Goal: Task Accomplishment & Management: Use online tool/utility

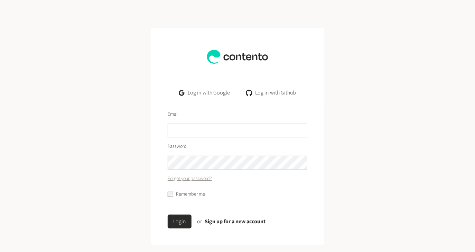
click at [213, 94] on link "Log in with Google" at bounding box center [205, 93] width 62 height 14
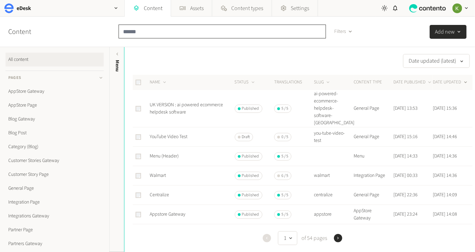
click at [186, 35] on input "text" at bounding box center [222, 32] width 207 height 14
click at [26, 105] on link "AppStore Page" at bounding box center [55, 105] width 98 height 14
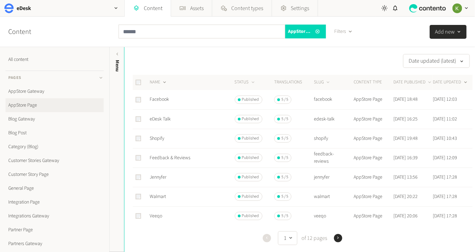
click at [157, 80] on button "NAME" at bounding box center [159, 82] width 18 height 7
click at [155, 81] on button "NAME" at bounding box center [159, 82] width 18 height 7
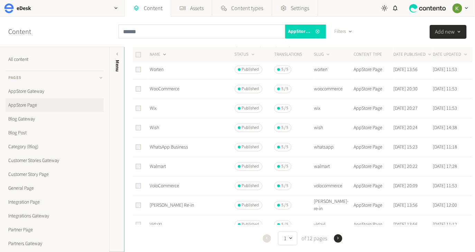
scroll to position [124, 0]
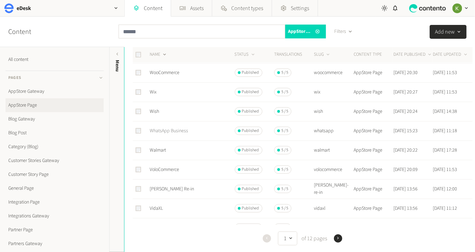
click at [180, 131] on link "WhatsApp Business" at bounding box center [169, 130] width 38 height 7
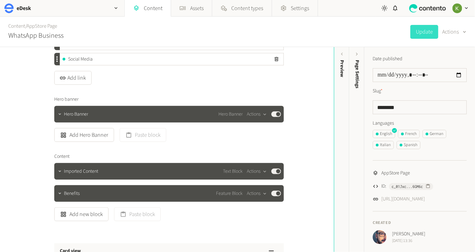
scroll to position [131, 0]
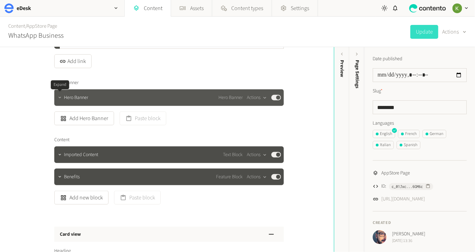
click at [57, 99] on icon "button" at bounding box center [59, 97] width 5 height 5
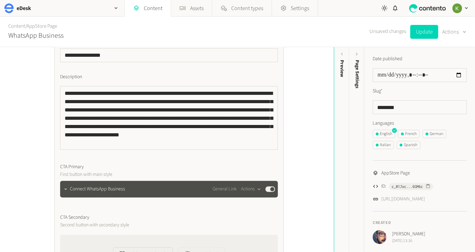
scroll to position [0, 0]
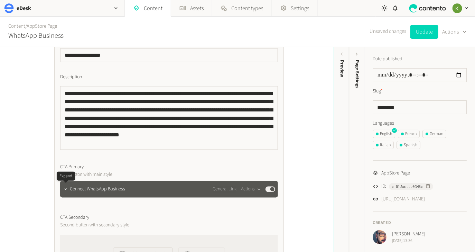
drag, startPoint x: 67, startPoint y: 191, endPoint x: 71, endPoint y: 186, distance: 6.4
click at [67, 191] on icon "button" at bounding box center [65, 189] width 5 height 5
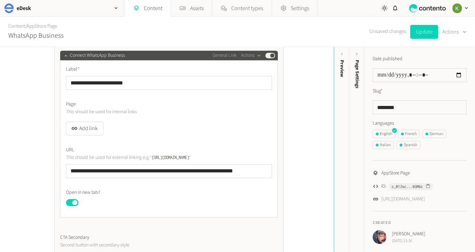
scroll to position [464, 0]
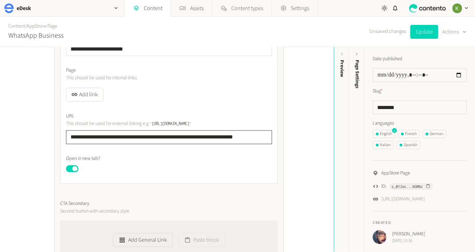
drag, startPoint x: 194, startPoint y: 137, endPoint x: 221, endPoint y: 137, distance: 27.3
click at [194, 137] on input "**********" at bounding box center [169, 137] width 206 height 14
click at [246, 137] on input "**********" at bounding box center [169, 137] width 206 height 14
click at [159, 136] on input "**********" at bounding box center [169, 137] width 206 height 14
drag, startPoint x: 159, startPoint y: 136, endPoint x: 164, endPoint y: 135, distance: 5.2
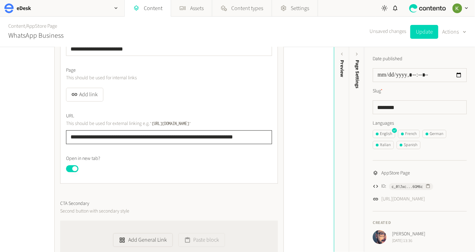
click at [161, 135] on input "**********" at bounding box center [169, 137] width 206 height 14
paste input "text"
type input "**********"
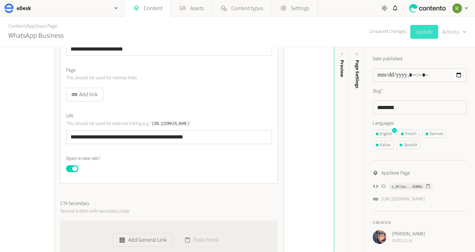
click at [421, 34] on button "Update" at bounding box center [424, 32] width 28 height 14
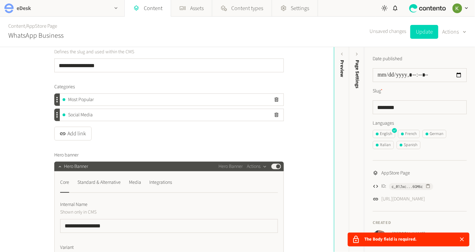
scroll to position [65, 0]
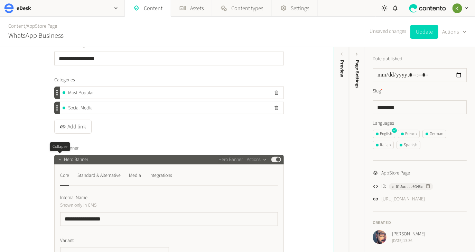
click at [60, 158] on icon "button" at bounding box center [59, 159] width 5 height 5
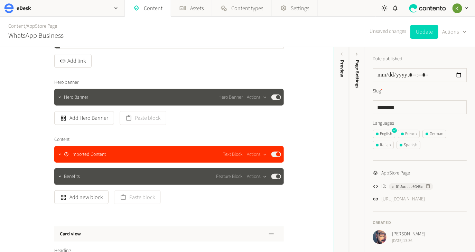
scroll to position [138, 0]
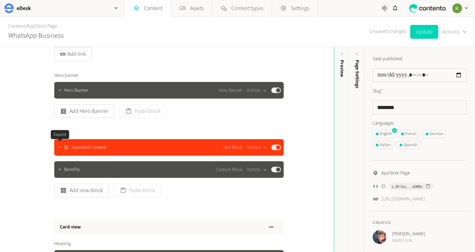
click at [58, 150] on icon "button" at bounding box center [59, 147] width 5 height 5
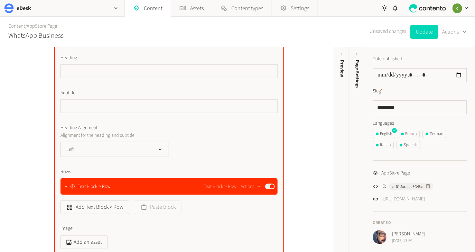
scroll to position [305, 0]
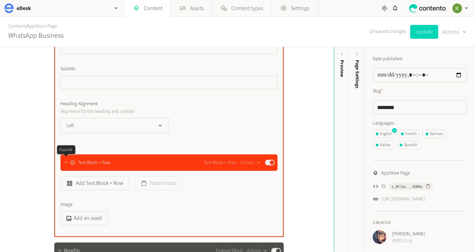
click at [64, 165] on icon "button" at bounding box center [66, 162] width 5 height 5
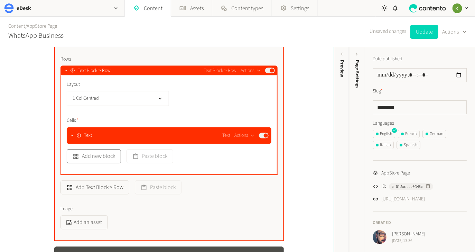
scroll to position [404, 0]
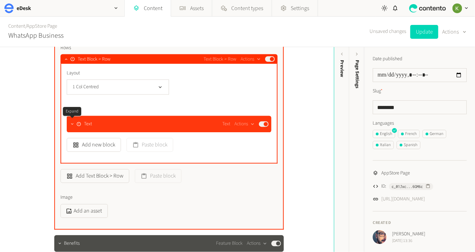
click at [70, 125] on icon "button" at bounding box center [72, 124] width 5 height 5
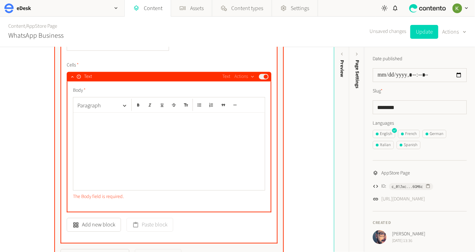
scroll to position [447, 0]
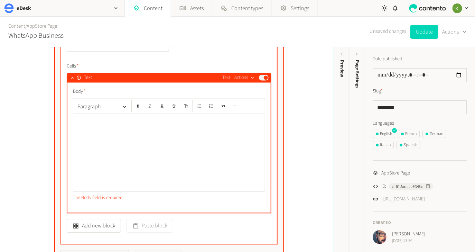
click at [251, 79] on icon "button" at bounding box center [253, 78] width 6 height 6
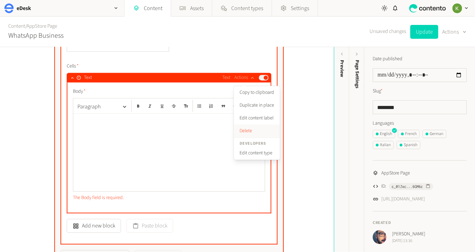
click at [246, 128] on button "Delete" at bounding box center [257, 130] width 46 height 13
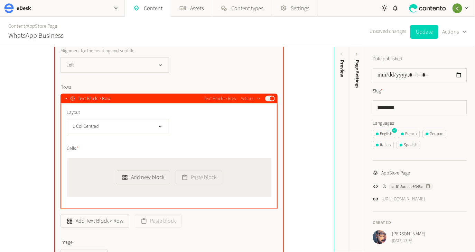
scroll to position [355, 0]
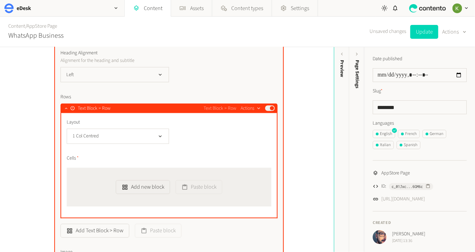
click at [249, 106] on button "Actions" at bounding box center [251, 108] width 20 height 8
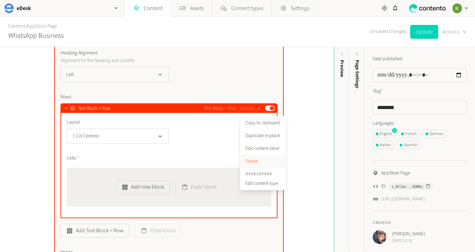
click at [251, 159] on button "Delete" at bounding box center [263, 161] width 46 height 13
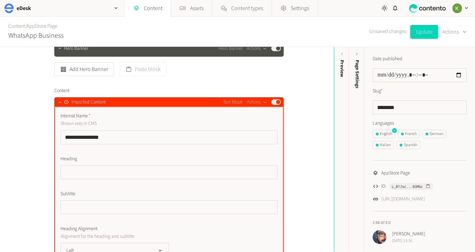
scroll to position [150, 0]
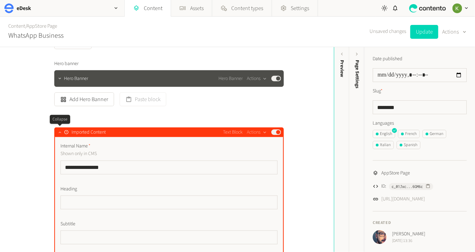
click at [59, 131] on icon "button" at bounding box center [59, 132] width 5 height 5
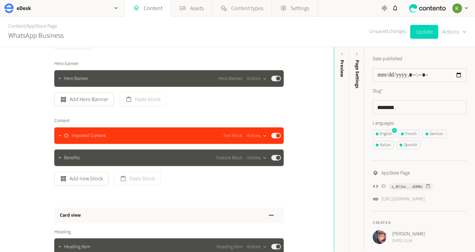
click at [262, 134] on icon "button" at bounding box center [265, 136] width 6 height 6
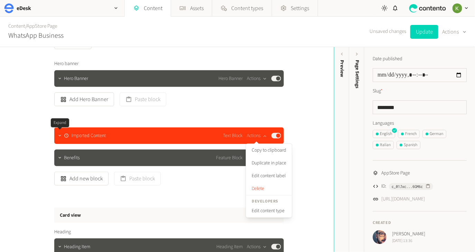
click at [59, 137] on icon "button" at bounding box center [59, 135] width 5 height 5
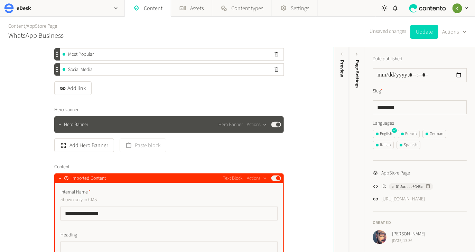
scroll to position [76, 0]
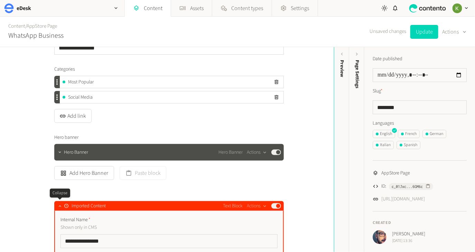
drag, startPoint x: 58, startPoint y: 203, endPoint x: 88, endPoint y: 191, distance: 32.0
click at [58, 202] on button "button" at bounding box center [60, 205] width 8 height 8
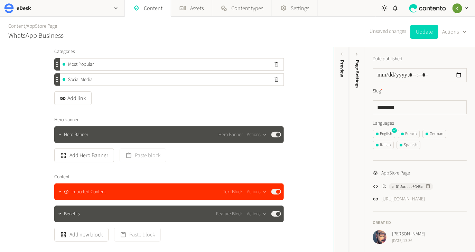
scroll to position [106, 0]
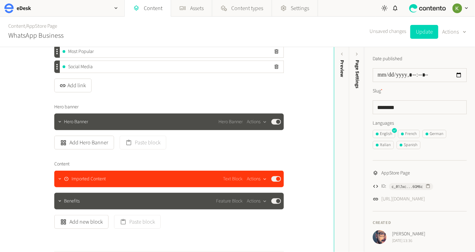
click at [259, 183] on button "Actions" at bounding box center [257, 179] width 20 height 8
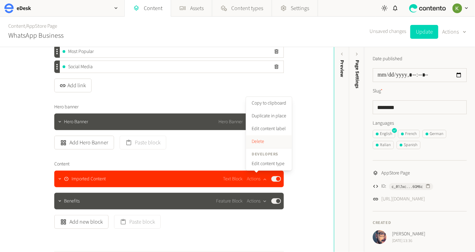
click at [262, 143] on button "Delete" at bounding box center [269, 141] width 46 height 13
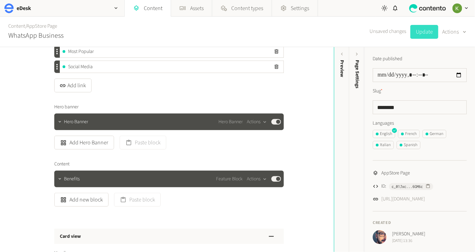
click at [421, 32] on button "Update" at bounding box center [424, 32] width 28 height 14
click at [114, 8] on icon "button" at bounding box center [116, 8] width 6 height 6
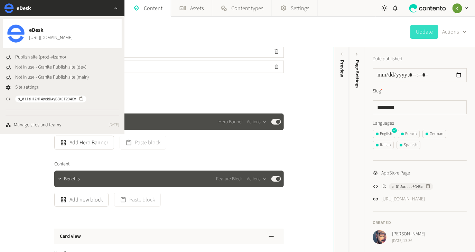
drag, startPoint x: 309, startPoint y: 106, endPoint x: 373, endPoint y: 59, distance: 79.5
click at [309, 105] on div "**********" at bounding box center [167, 149] width 334 height 205
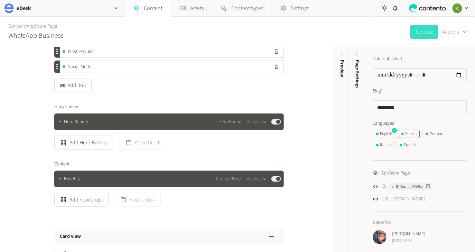
click at [412, 132] on div "French" at bounding box center [409, 134] width 16 height 6
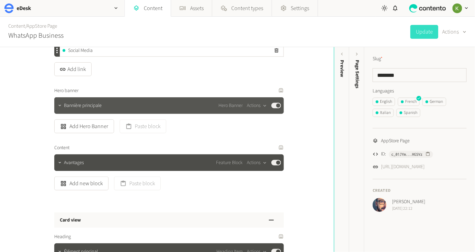
scroll to position [112, 0]
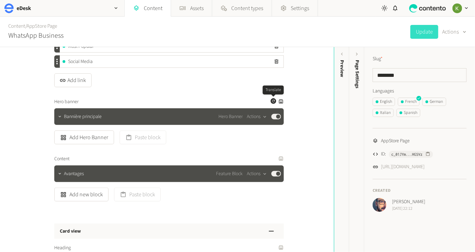
click at [273, 101] on icon "button" at bounding box center [273, 101] width 4 height 4
click at [423, 32] on button "Update" at bounding box center [424, 32] width 28 height 14
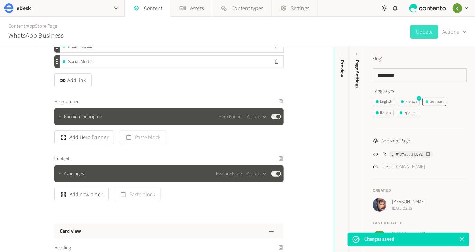
click at [436, 102] on div "German" at bounding box center [435, 102] width 18 height 6
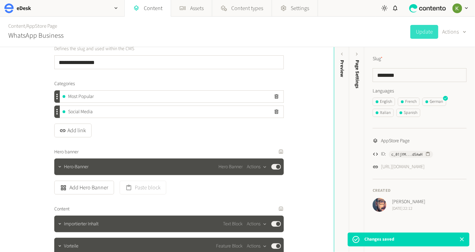
scroll to position [85, 0]
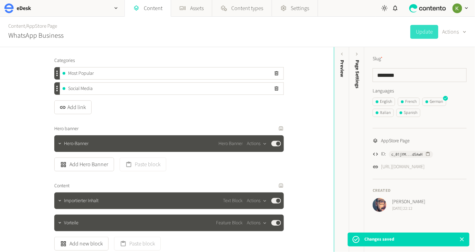
click at [244, 129] on label "Hero banner" at bounding box center [169, 128] width 230 height 7
click at [272, 129] on icon "button" at bounding box center [273, 128] width 4 height 4
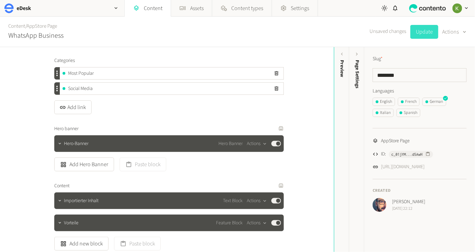
click at [422, 35] on button "Update" at bounding box center [424, 32] width 28 height 14
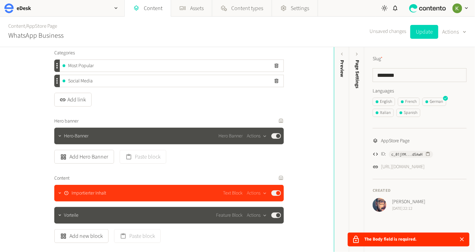
scroll to position [92, 0]
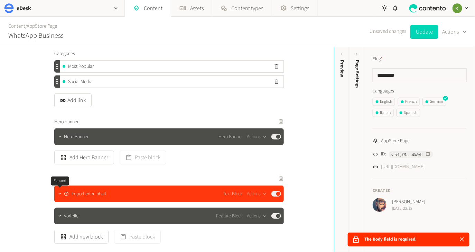
click at [59, 193] on icon "button" at bounding box center [59, 193] width 5 height 5
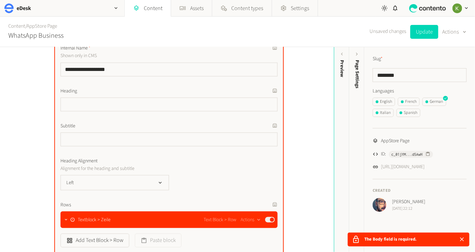
scroll to position [299, 0]
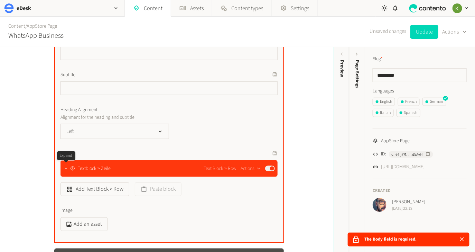
click at [65, 171] on button "button" at bounding box center [66, 167] width 8 height 8
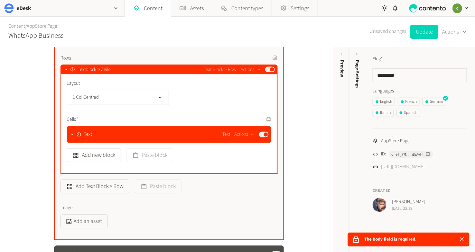
scroll to position [411, 0]
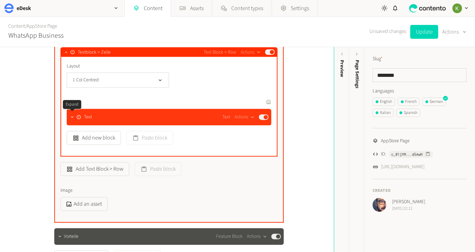
click at [74, 118] on icon "button" at bounding box center [72, 117] width 5 height 5
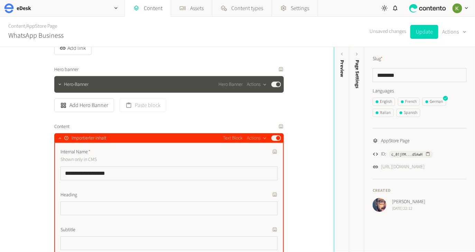
scroll to position [139, 0]
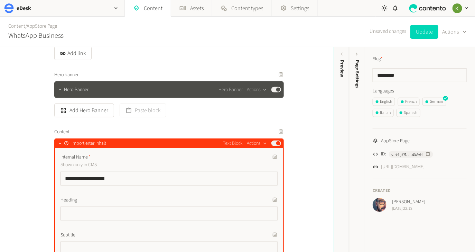
click at [263, 142] on icon "button" at bounding box center [265, 144] width 6 height 6
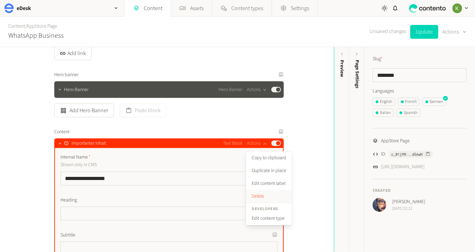
click at [260, 194] on button "Delete" at bounding box center [269, 196] width 46 height 13
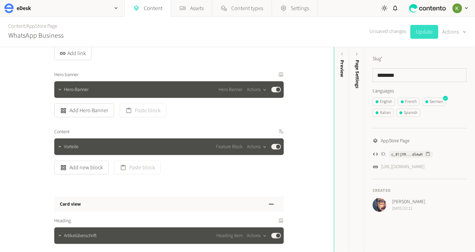
click at [422, 34] on button "Update" at bounding box center [424, 32] width 28 height 14
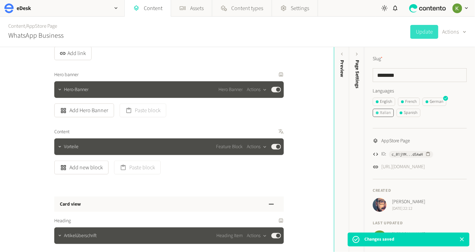
click at [382, 113] on div "Italian" at bounding box center [383, 113] width 15 height 6
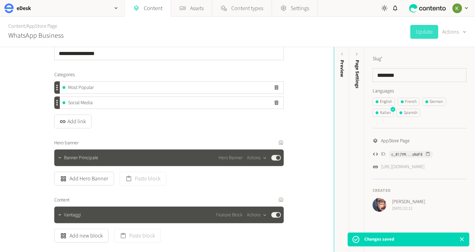
scroll to position [91, 0]
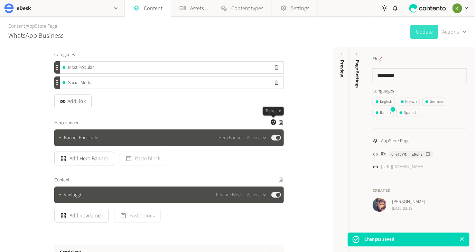
click at [274, 122] on icon "button" at bounding box center [273, 122] width 3 height 3
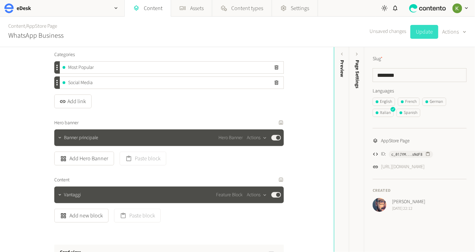
click at [427, 30] on button "Update" at bounding box center [424, 32] width 28 height 14
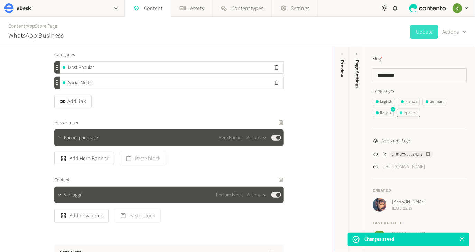
click at [412, 112] on div "Spanish" at bounding box center [409, 113] width 18 height 6
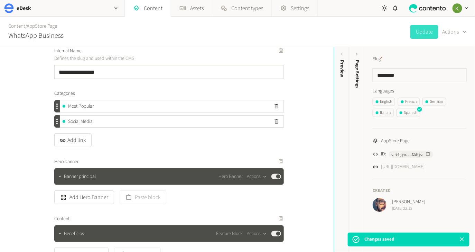
scroll to position [73, 0]
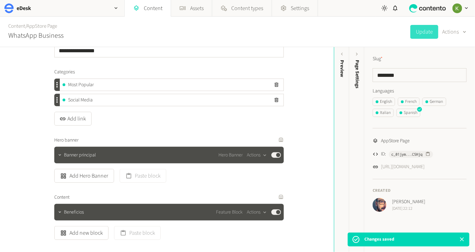
drag, startPoint x: 228, startPoint y: 136, endPoint x: 261, endPoint y: 145, distance: 34.6
click at [228, 137] on label "Hero banner" at bounding box center [169, 140] width 230 height 7
click at [272, 140] on icon "button" at bounding box center [273, 139] width 4 height 4
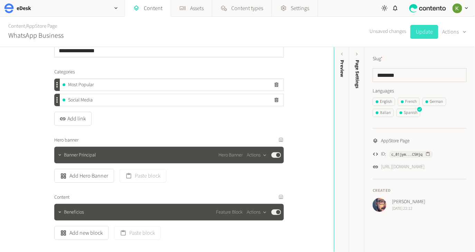
click at [421, 30] on button "Update" at bounding box center [424, 32] width 28 height 14
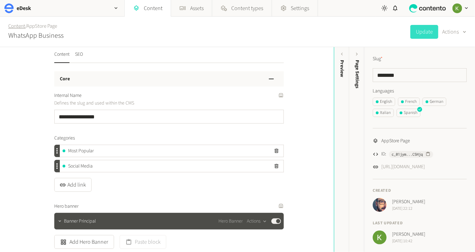
scroll to position [0, 0]
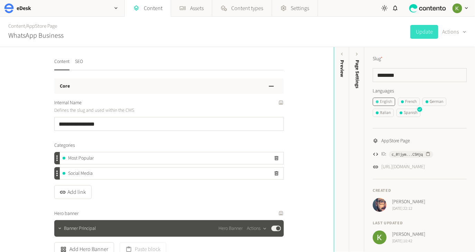
click at [381, 102] on div "English" at bounding box center [384, 102] width 16 height 6
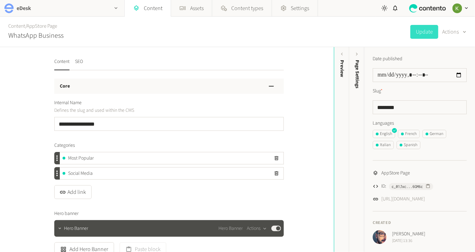
click at [117, 7] on icon "button" at bounding box center [116, 8] width 6 height 6
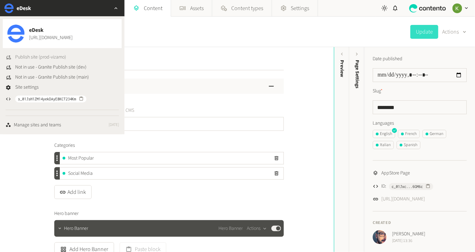
click at [41, 56] on span "Publish site (prod-vizamo)" at bounding box center [40, 57] width 51 height 7
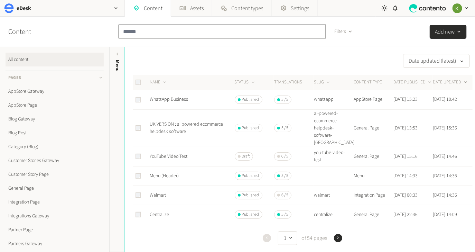
drag, startPoint x: 145, startPoint y: 34, endPoint x: 151, endPoint y: 32, distance: 6.0
click at [145, 34] on input "text" at bounding box center [222, 32] width 207 height 14
click at [25, 103] on link "AppStore Page" at bounding box center [55, 105] width 98 height 14
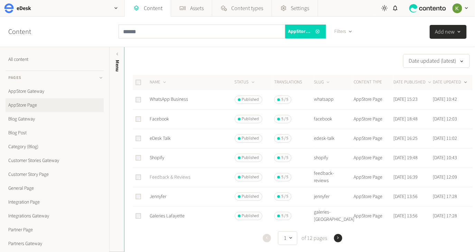
click at [168, 175] on link "Feedback & Reviews" at bounding box center [170, 177] width 41 height 7
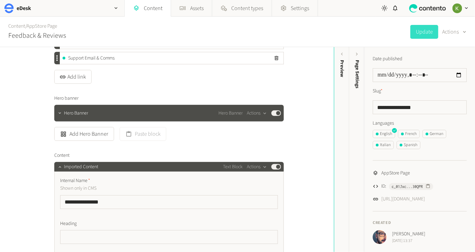
scroll to position [135, 0]
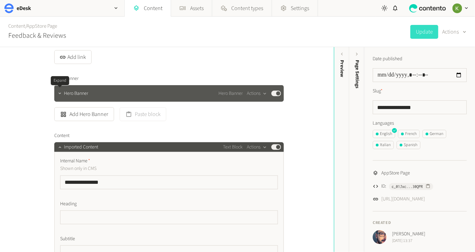
click at [60, 97] on div at bounding box center [60, 93] width 8 height 10
click at [60, 94] on icon "button" at bounding box center [59, 93] width 5 height 5
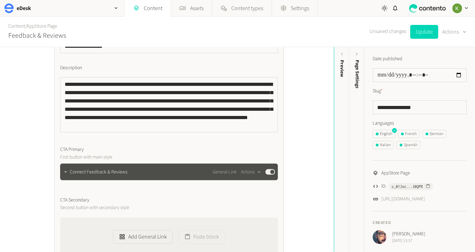
scroll to position [358, 0]
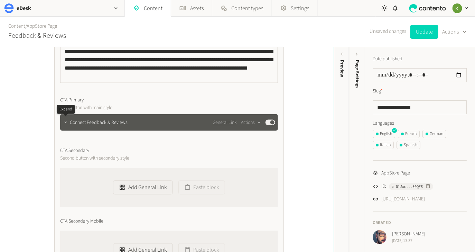
click at [65, 122] on icon "button" at bounding box center [65, 122] width 5 height 5
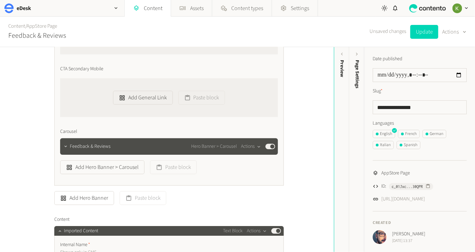
scroll to position [675, 0]
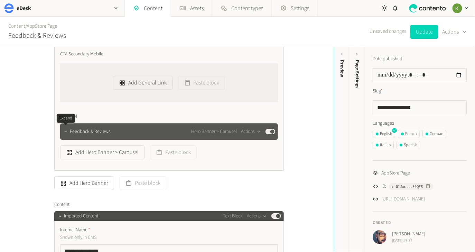
click at [67, 133] on icon "button" at bounding box center [65, 131] width 5 height 5
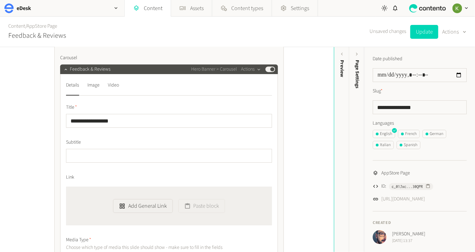
scroll to position [719, 0]
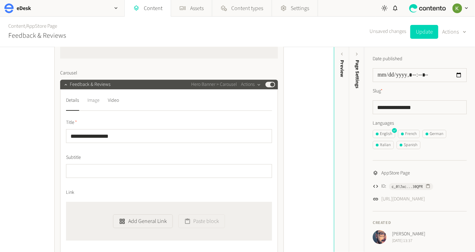
click at [93, 100] on div "Image" at bounding box center [93, 100] width 12 height 11
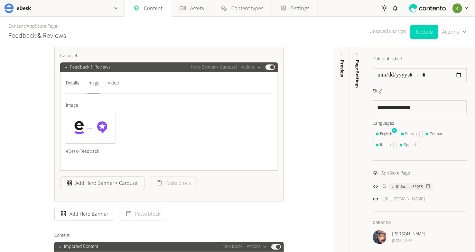
scroll to position [705, 0]
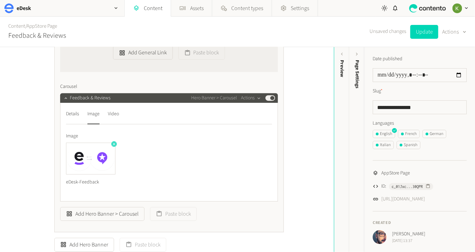
click at [113, 143] on icon "button" at bounding box center [114, 143] width 3 height 3
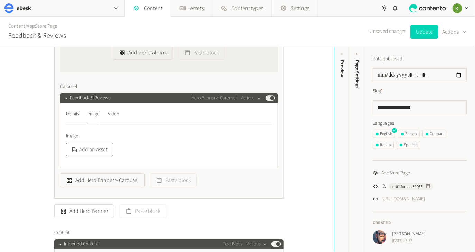
click at [96, 147] on button "Add an asset" at bounding box center [89, 149] width 47 height 14
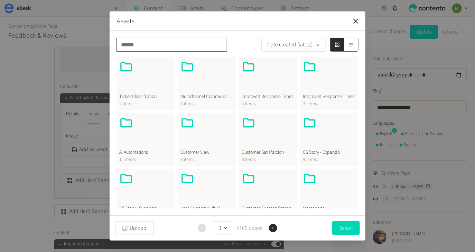
click at [166, 46] on input "text" at bounding box center [171, 45] width 111 height 14
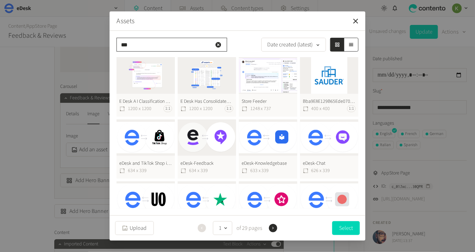
type input "***"
click at [267, 140] on button "eDesk-Knowledgebase 633 x 339" at bounding box center [268, 148] width 58 height 59
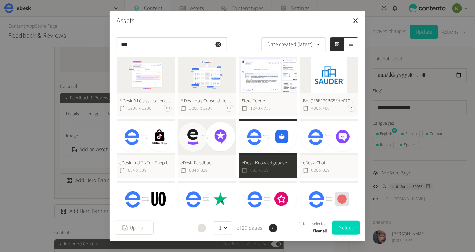
drag, startPoint x: 347, startPoint y: 230, endPoint x: 300, endPoint y: 212, distance: 49.9
click at [347, 230] on button "Select" at bounding box center [346, 228] width 28 height 14
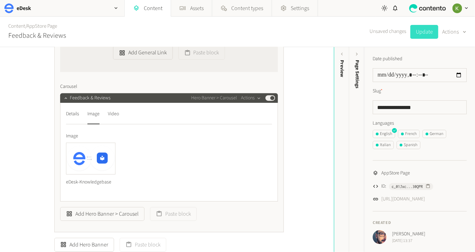
click at [422, 33] on button "Update" at bounding box center [424, 32] width 28 height 14
click at [411, 133] on div "French" at bounding box center [409, 134] width 16 height 6
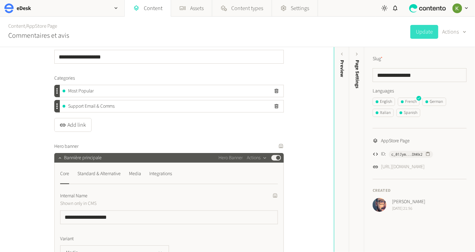
scroll to position [74, 0]
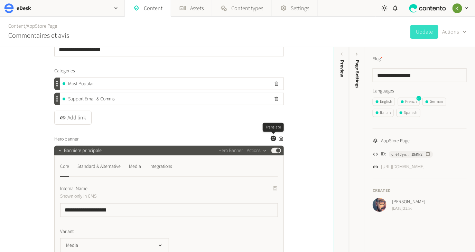
click at [272, 139] on icon "button" at bounding box center [273, 138] width 4 height 4
click at [437, 102] on div "German" at bounding box center [435, 102] width 18 height 6
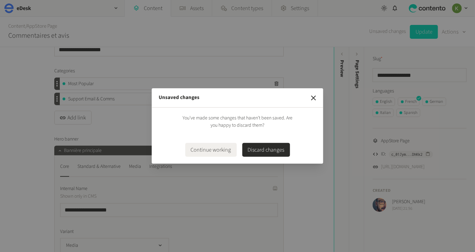
click at [215, 148] on button "Continue working" at bounding box center [211, 150] width 52 height 14
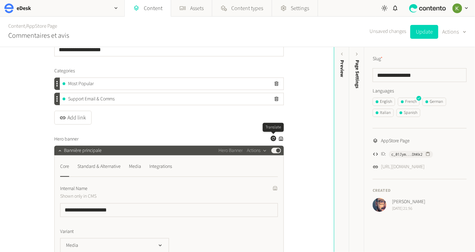
click at [272, 138] on icon "button" at bounding box center [273, 138] width 4 height 4
click at [426, 31] on button "Update" at bounding box center [424, 32] width 28 height 14
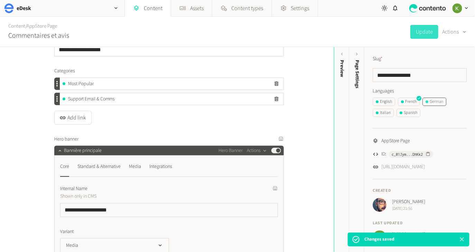
click at [436, 100] on div "German" at bounding box center [435, 102] width 18 height 6
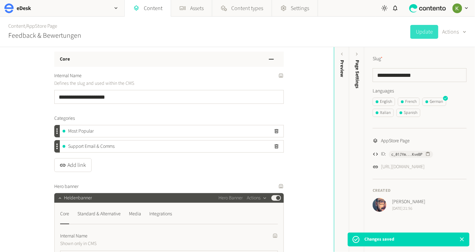
scroll to position [86, 0]
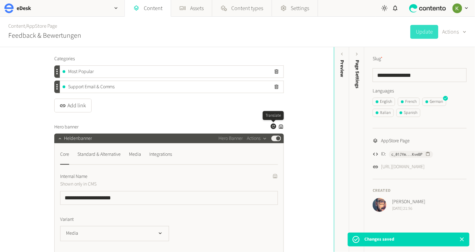
click at [272, 128] on icon "button" at bounding box center [273, 126] width 4 height 4
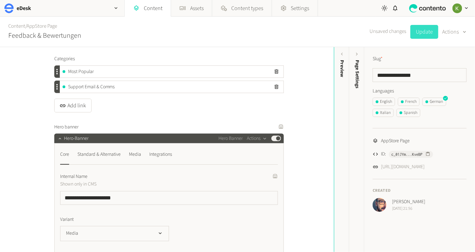
click at [425, 34] on button "Update" at bounding box center [424, 32] width 28 height 14
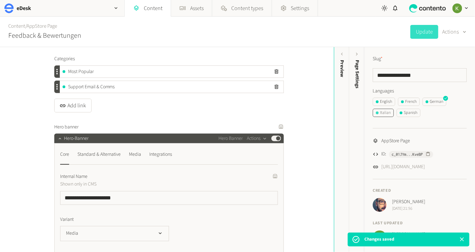
click at [384, 114] on div "Italian" at bounding box center [383, 113] width 15 height 6
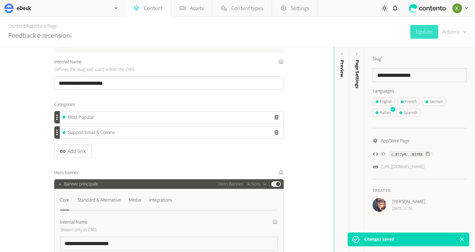
scroll to position [41, 0]
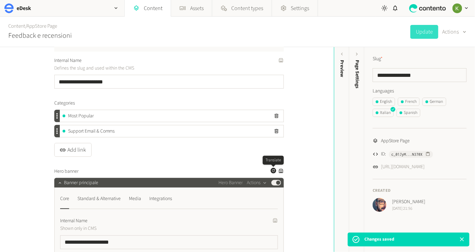
click at [272, 172] on icon "button" at bounding box center [273, 170] width 4 height 4
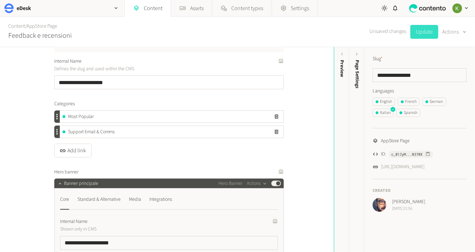
click at [423, 30] on button "Update" at bounding box center [424, 32] width 28 height 14
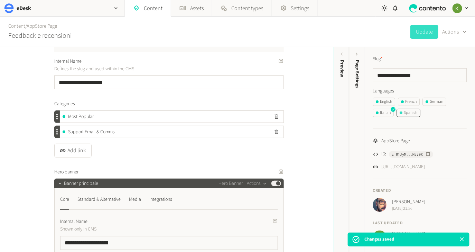
click at [399, 114] on button "Spanish" at bounding box center [408, 113] width 24 height 8
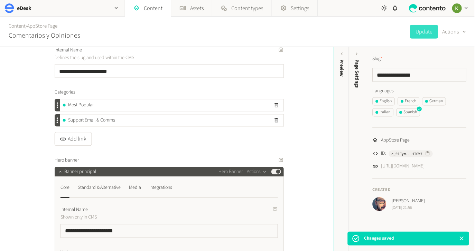
scroll to position [82, 0]
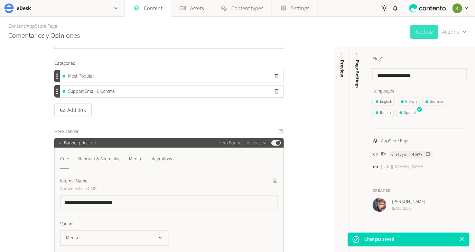
click at [273, 131] on icon "button" at bounding box center [273, 131] width 4 height 4
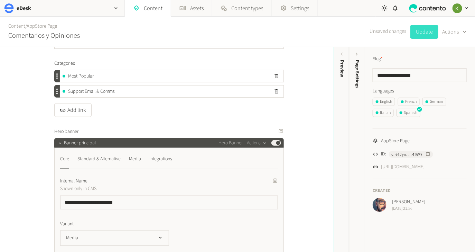
click at [424, 32] on button "Update" at bounding box center [424, 32] width 28 height 14
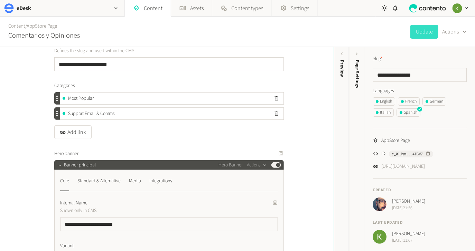
scroll to position [0, 0]
